Goal: Task Accomplishment & Management: Use online tool/utility

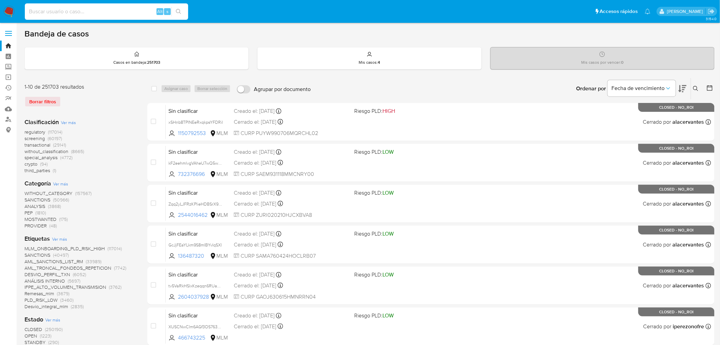
click at [90, 9] on input at bounding box center [106, 11] width 163 height 9
paste input "1281842347"
type input "1281842347"
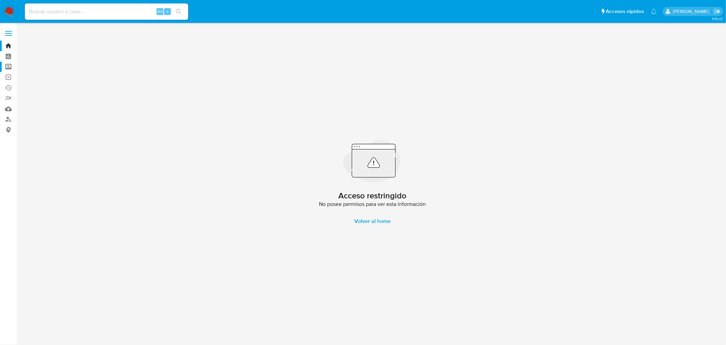
click at [7, 65] on label "Screening" at bounding box center [40, 67] width 81 height 11
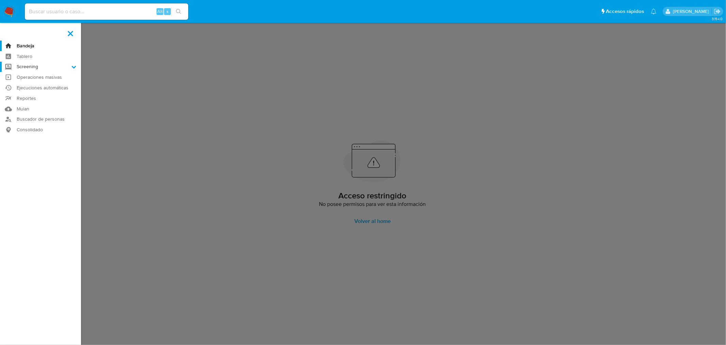
click at [0, 0] on input "Screening" at bounding box center [0, 0] width 0 height 0
click at [34, 94] on link "Herramientas" at bounding box center [40, 93] width 81 height 9
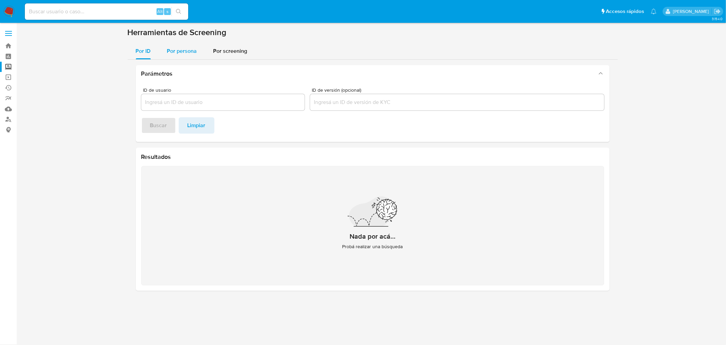
click at [175, 55] on div "Por persona" at bounding box center [182, 51] width 30 height 16
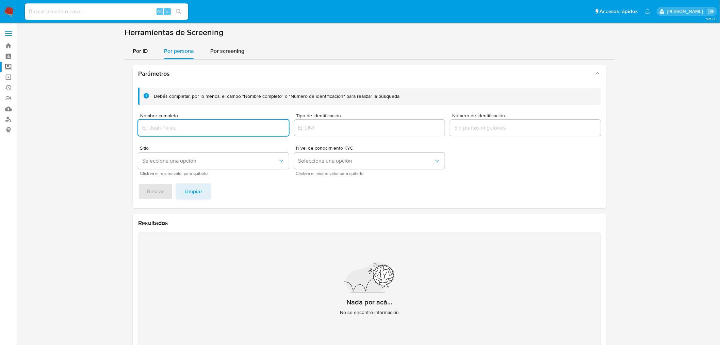
click at [152, 129] on input "Nombre completo" at bounding box center [213, 127] width 151 height 9
type input "ANLLY JARAMILLO"
click at [158, 191] on span "Buscar" at bounding box center [155, 191] width 17 height 15
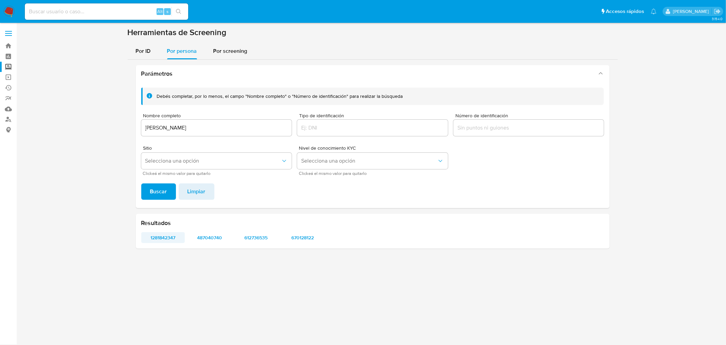
drag, startPoint x: 158, startPoint y: 240, endPoint x: 149, endPoint y: 237, distance: 9.2
click at [149, 237] on span "1281842347" at bounding box center [163, 238] width 34 height 10
click at [208, 238] on span "487040740" at bounding box center [209, 238] width 34 height 10
click at [262, 236] on span "612736535" at bounding box center [256, 238] width 34 height 10
click at [300, 240] on span "670128122" at bounding box center [303, 238] width 34 height 10
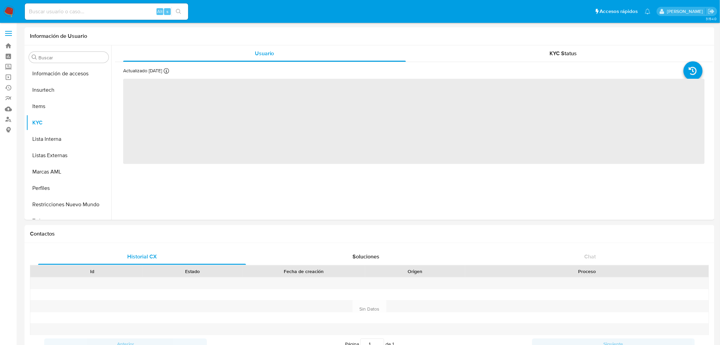
scroll to position [287, 0]
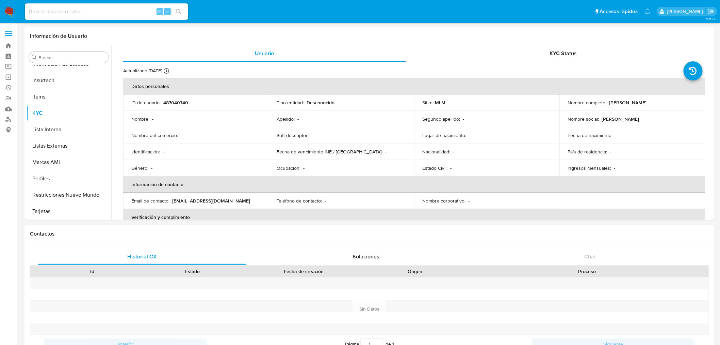
select select "10"
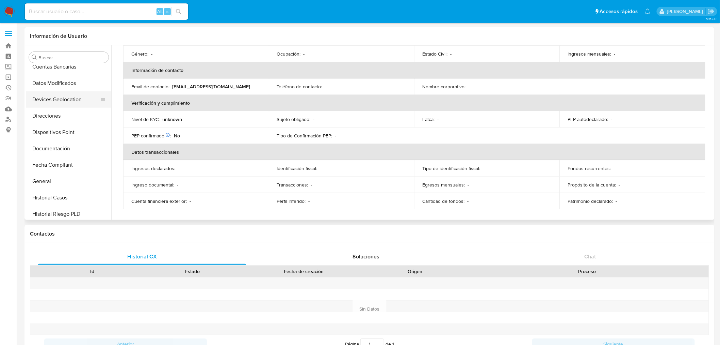
scroll to position [136, 0]
click at [55, 132] on button "General" at bounding box center [66, 133] width 80 height 16
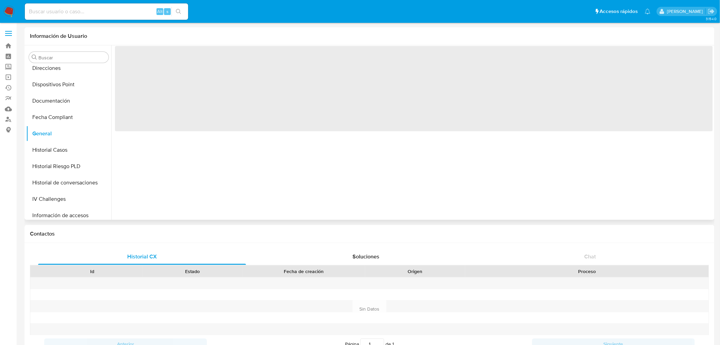
scroll to position [0, 0]
